Goal: Find specific page/section: Find specific page/section

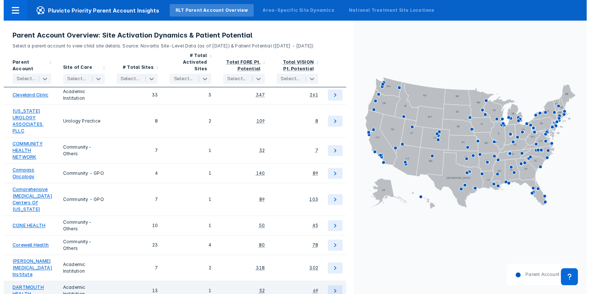
scroll to position [808, 0]
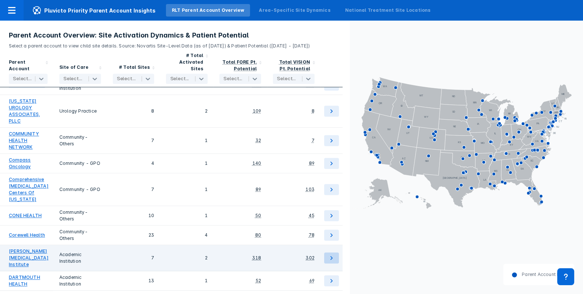
click at [334, 254] on icon at bounding box center [331, 258] width 9 height 9
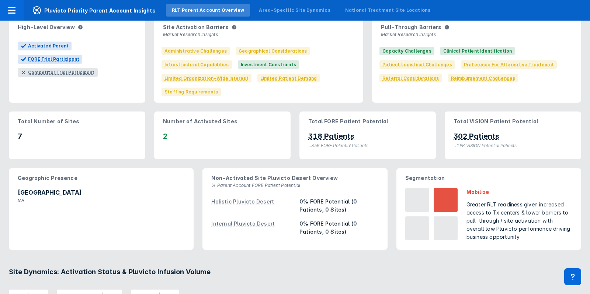
scroll to position [74, 0]
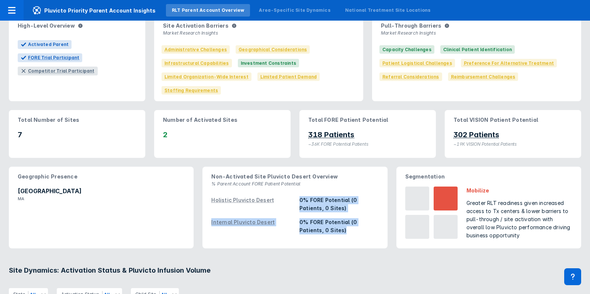
drag, startPoint x: 345, startPoint y: 231, endPoint x: 286, endPoint y: 198, distance: 67.8
click at [286, 198] on div "Holistic Pluvicto Desert 0% FORE Potential (0 Patients, 0 Sites) Internal Pluvi…" at bounding box center [294, 215] width 167 height 44
click at [325, 227] on div "0% FORE Potential (0 Patients, 0 Sites)" at bounding box center [338, 227] width 79 height 16
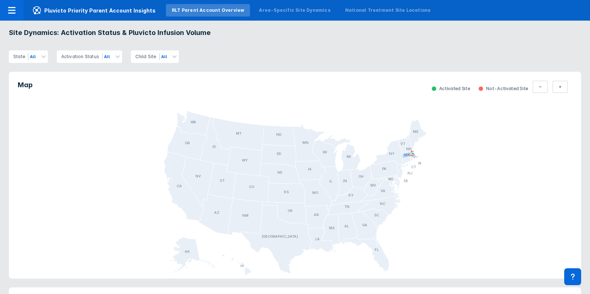
scroll to position [306, 0]
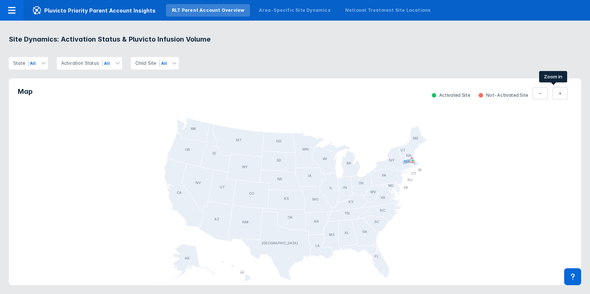
click at [552, 97] on button "Total Parent" at bounding box center [559, 93] width 15 height 13
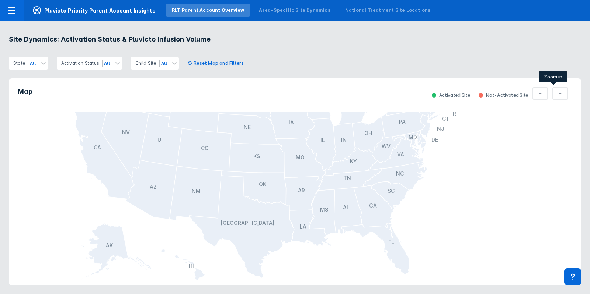
click at [552, 97] on button "Total Parent" at bounding box center [559, 93] width 15 height 13
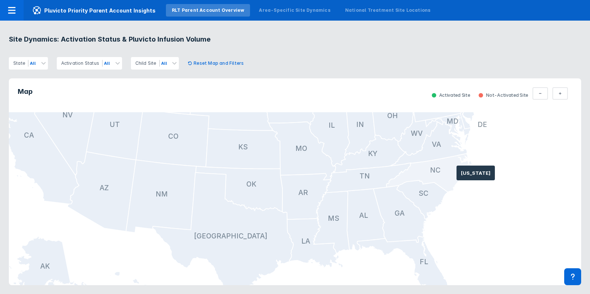
drag, startPoint x: 472, startPoint y: 142, endPoint x: 363, endPoint y: 240, distance: 146.4
click at [363, 240] on icon "AL AK AZ AR CA CO CT DE FL [GEOGRAPHIC_DATA] HI ID IL IN [GEOGRAPHIC_DATA] [GEO…" at bounding box center [295, 198] width 572 height 173
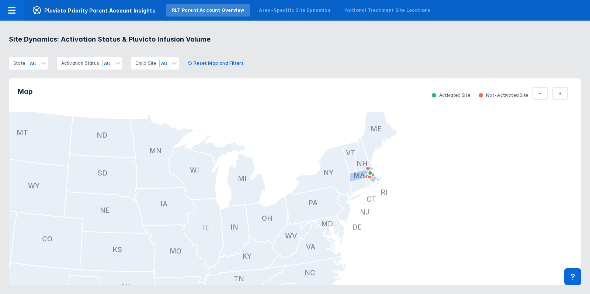
drag, startPoint x: 479, startPoint y: 161, endPoint x: 365, endPoint y: 258, distance: 150.1
click at [365, 258] on icon "AL AK AZ AR CA CO CT DE FL [GEOGRAPHIC_DATA] HI ID IL IN [GEOGRAPHIC_DATA] [GEO…" at bounding box center [295, 198] width 572 height 173
click at [555, 93] on button "Total Parent" at bounding box center [559, 93] width 15 height 13
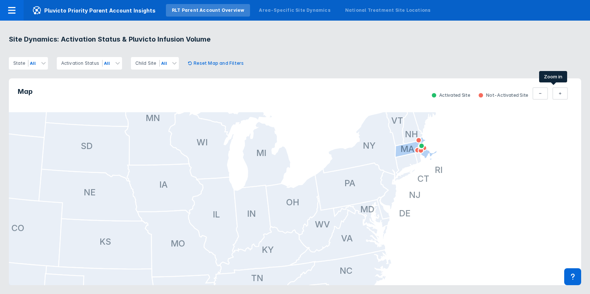
click at [555, 93] on button "Total Parent" at bounding box center [559, 93] width 15 height 13
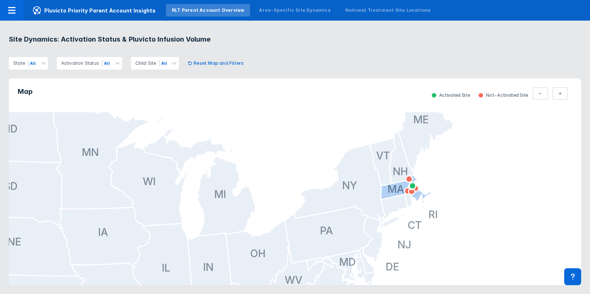
drag, startPoint x: 503, startPoint y: 133, endPoint x: 440, endPoint y: 198, distance: 90.2
click at [440, 198] on icon "AL AK AZ AR CA CO CT DE FL [GEOGRAPHIC_DATA] HI ID IL IN [GEOGRAPHIC_DATA] [GEO…" at bounding box center [295, 198] width 572 height 173
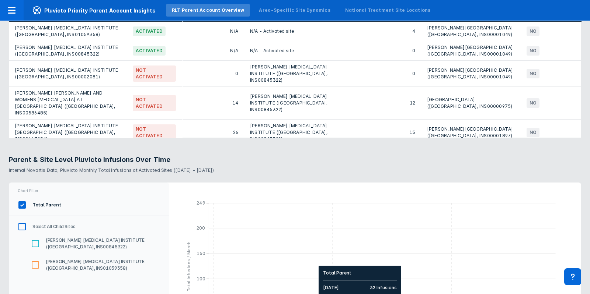
scroll to position [720, 0]
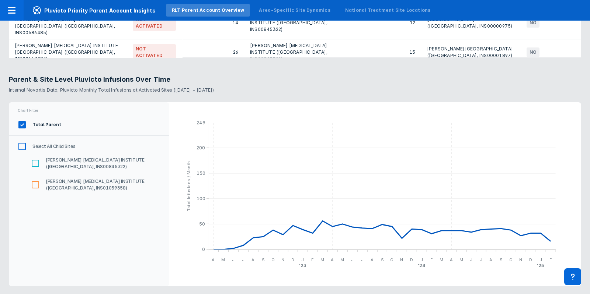
click at [24, 144] on input "Select All Child Sites" at bounding box center [22, 146] width 13 height 13
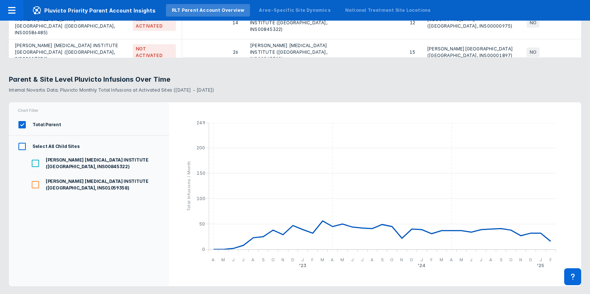
checkbox input "true"
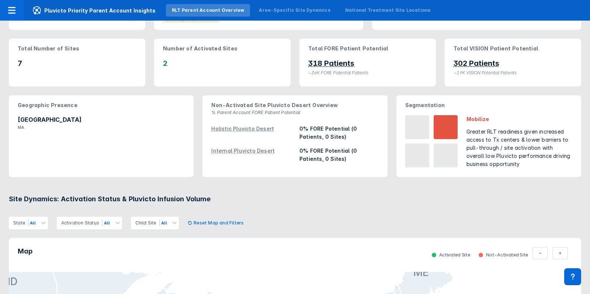
scroll to position [0, 0]
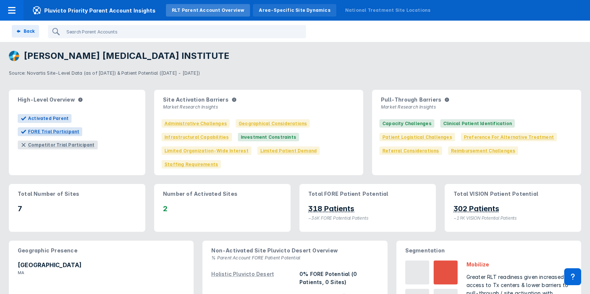
click at [292, 14] on div "Area-Specific Site Dynamics" at bounding box center [294, 10] width 83 height 13
